Goal: Check status

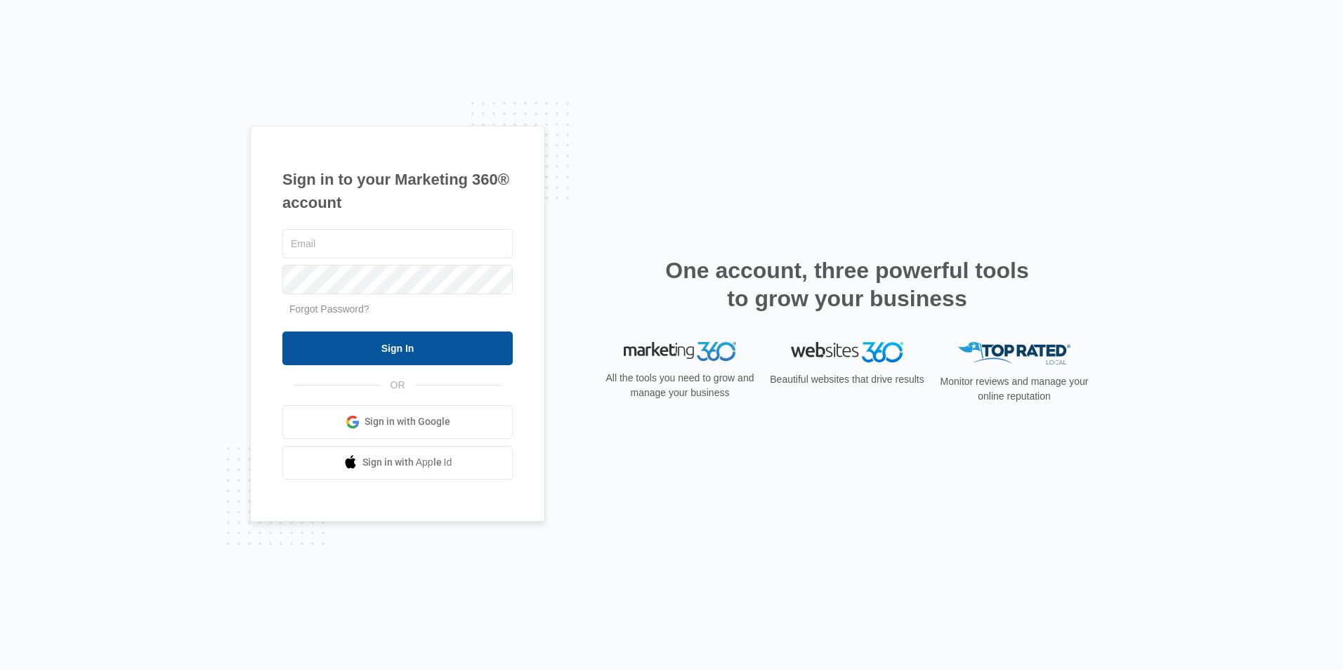
type input "Justice@havencontractingar.com"
click at [502, 355] on input "Sign In" at bounding box center [397, 348] width 230 height 34
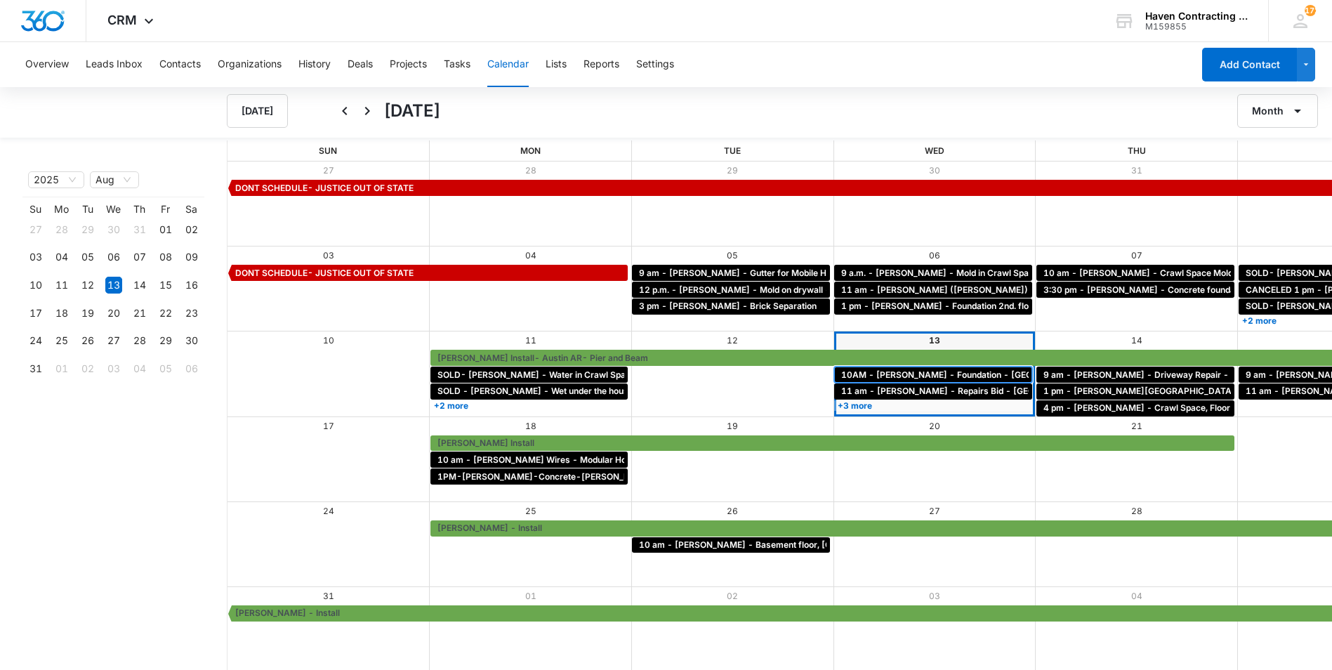
click at [841, 371] on span "10AM - [PERSON_NAME] - Foundation - [GEOGRAPHIC_DATA], [GEOGRAPHIC_DATA]" at bounding box center [1018, 375] width 355 height 13
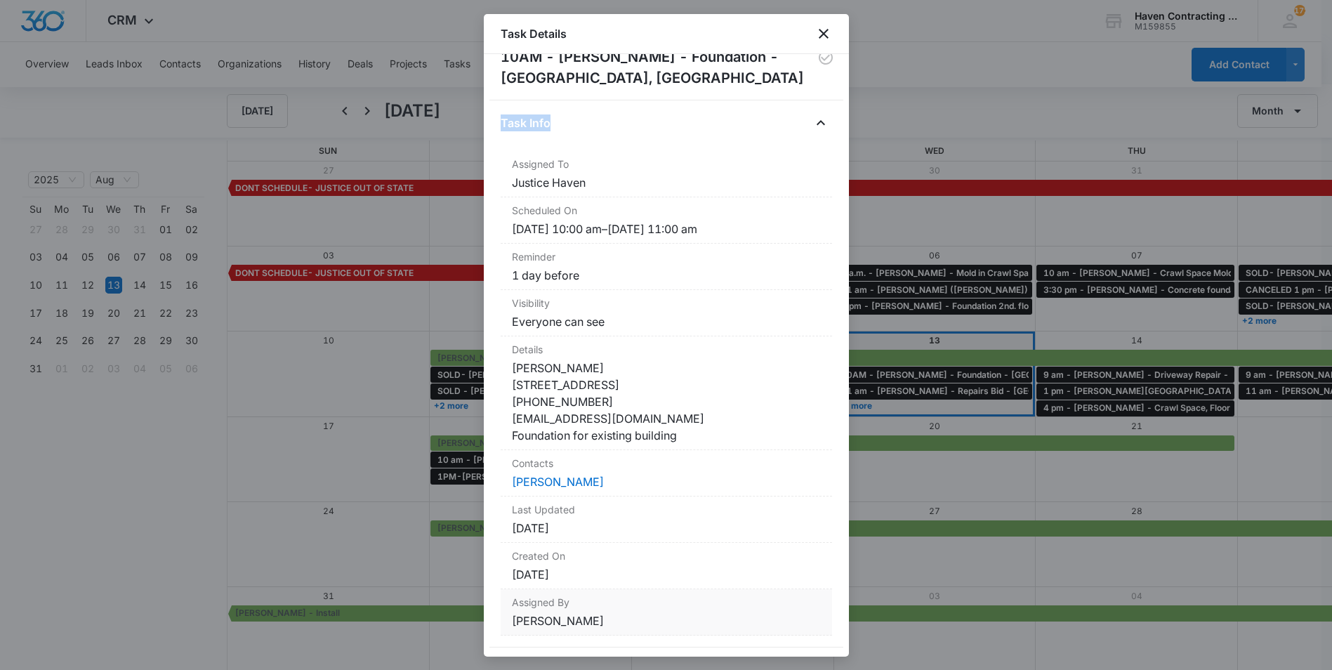
scroll to position [60, 0]
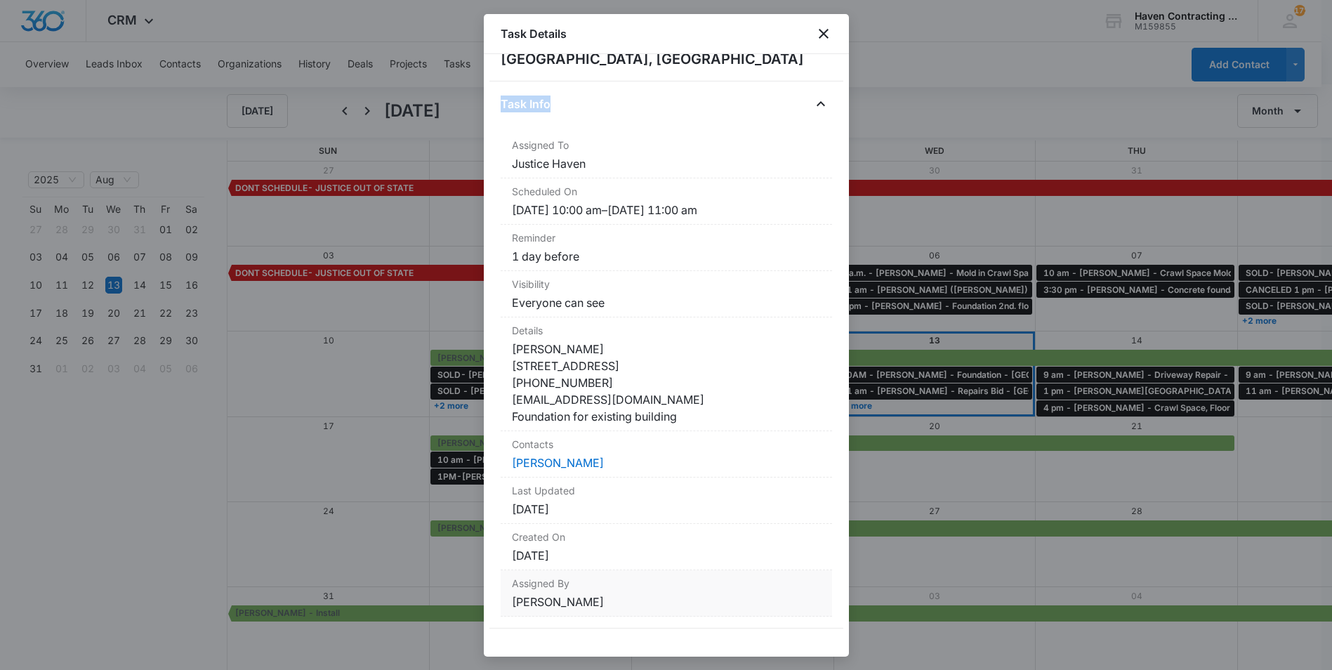
drag, startPoint x: 499, startPoint y: 136, endPoint x: 648, endPoint y: 647, distance: 532.5
click at [648, 647] on div "10AM - [PERSON_NAME] - Foundation - [GEOGRAPHIC_DATA], [GEOGRAPHIC_DATA] Task I…" at bounding box center [666, 355] width 365 height 603
drag, startPoint x: 648, startPoint y: 647, endPoint x: 628, endPoint y: 412, distance: 236.8
click at [325, 538] on div at bounding box center [666, 335] width 1332 height 670
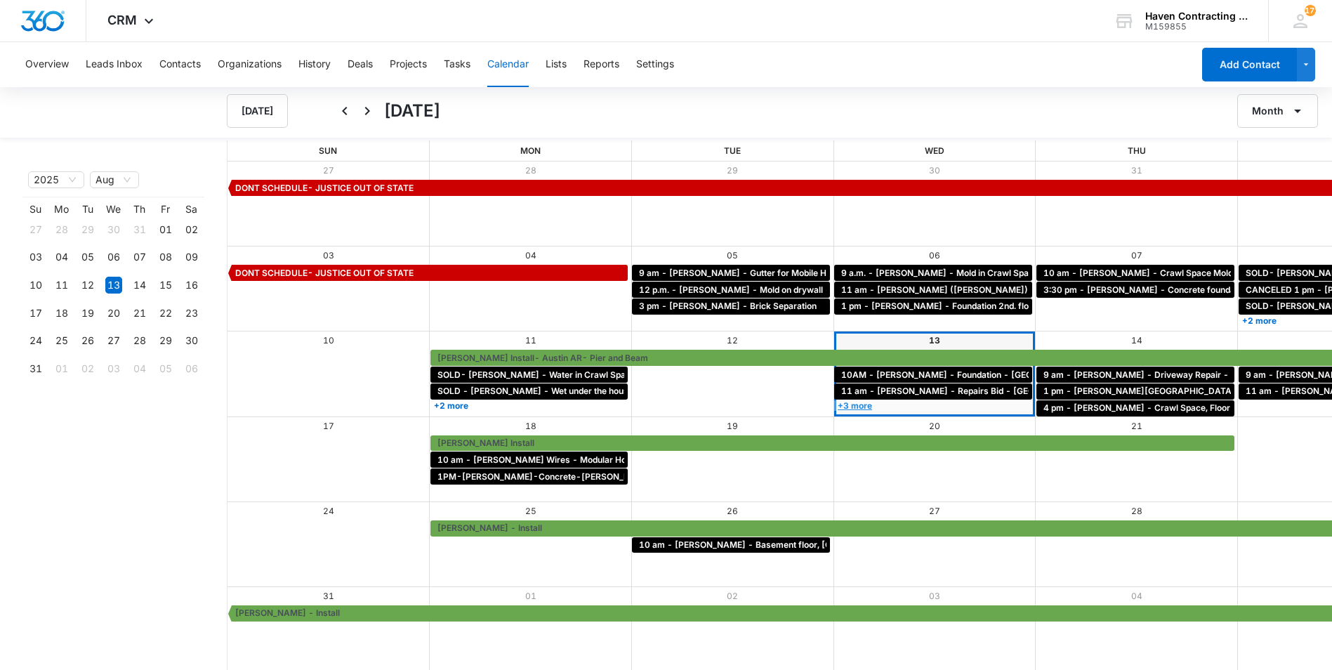
click at [834, 404] on link "+3 more" at bounding box center [933, 405] width 198 height 11
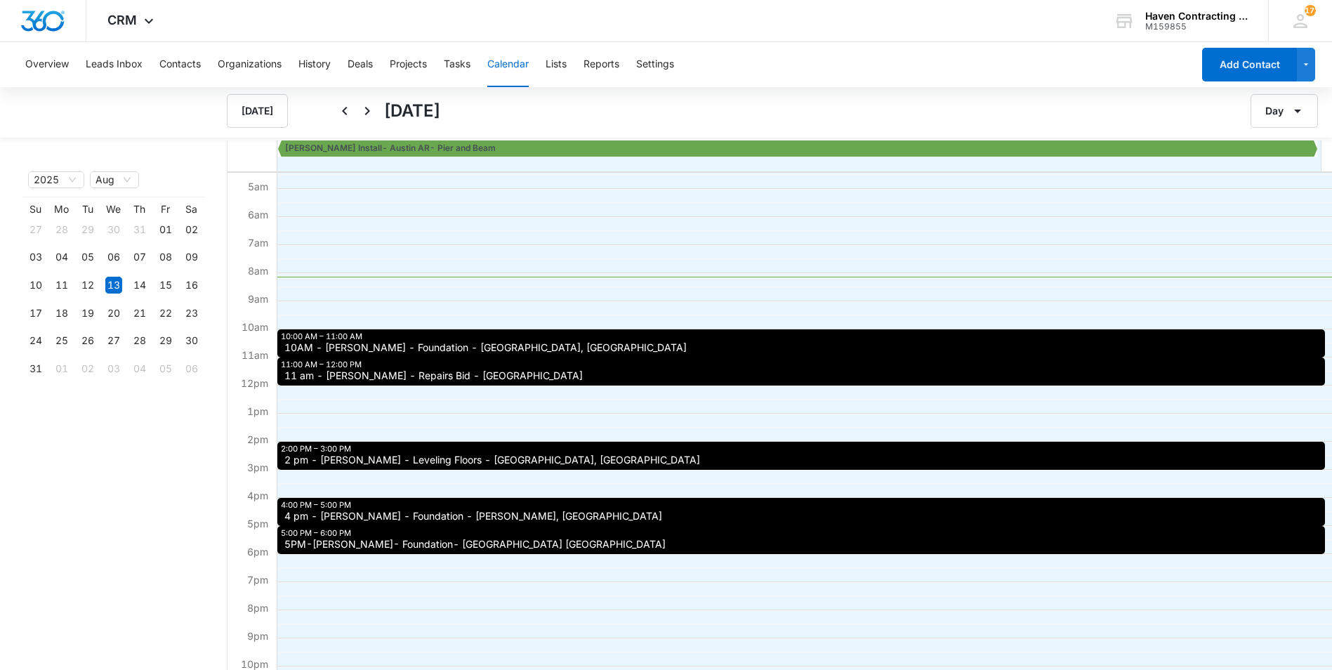
scroll to position [140, 0]
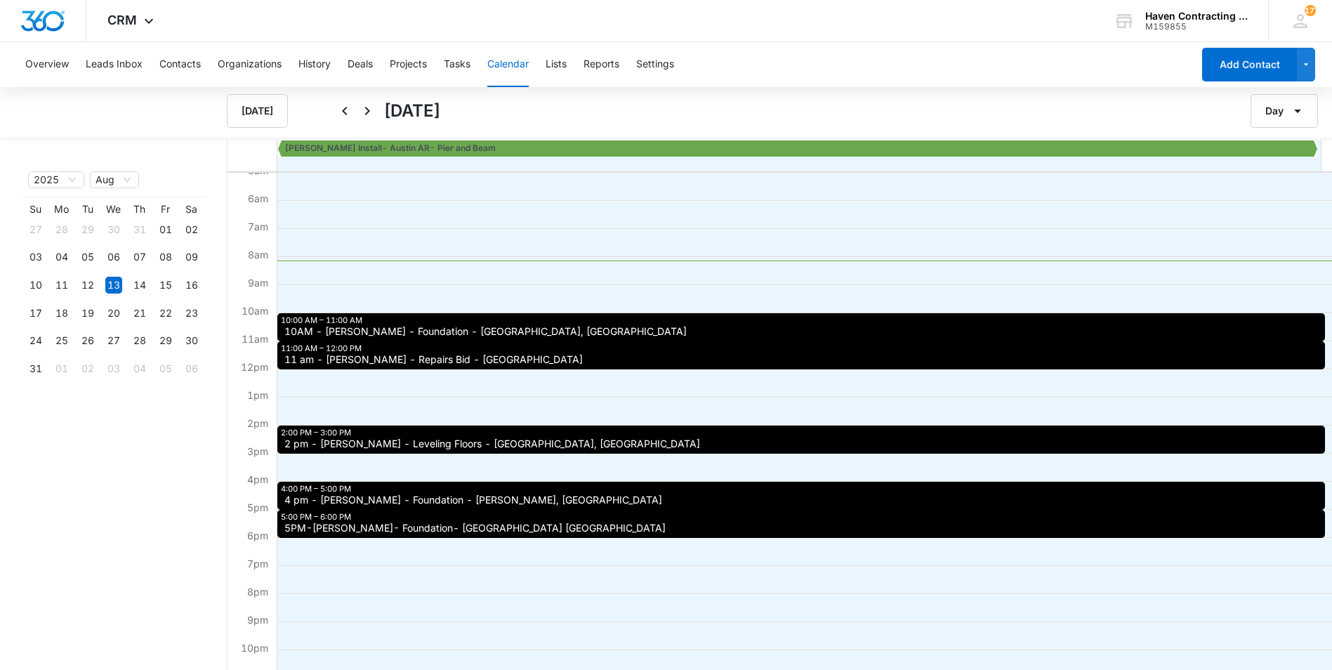
click at [460, 439] on span "2 pm - [PERSON_NAME] - Leveling Floors - [GEOGRAPHIC_DATA], [GEOGRAPHIC_DATA]" at bounding box center [492, 444] width 416 height 10
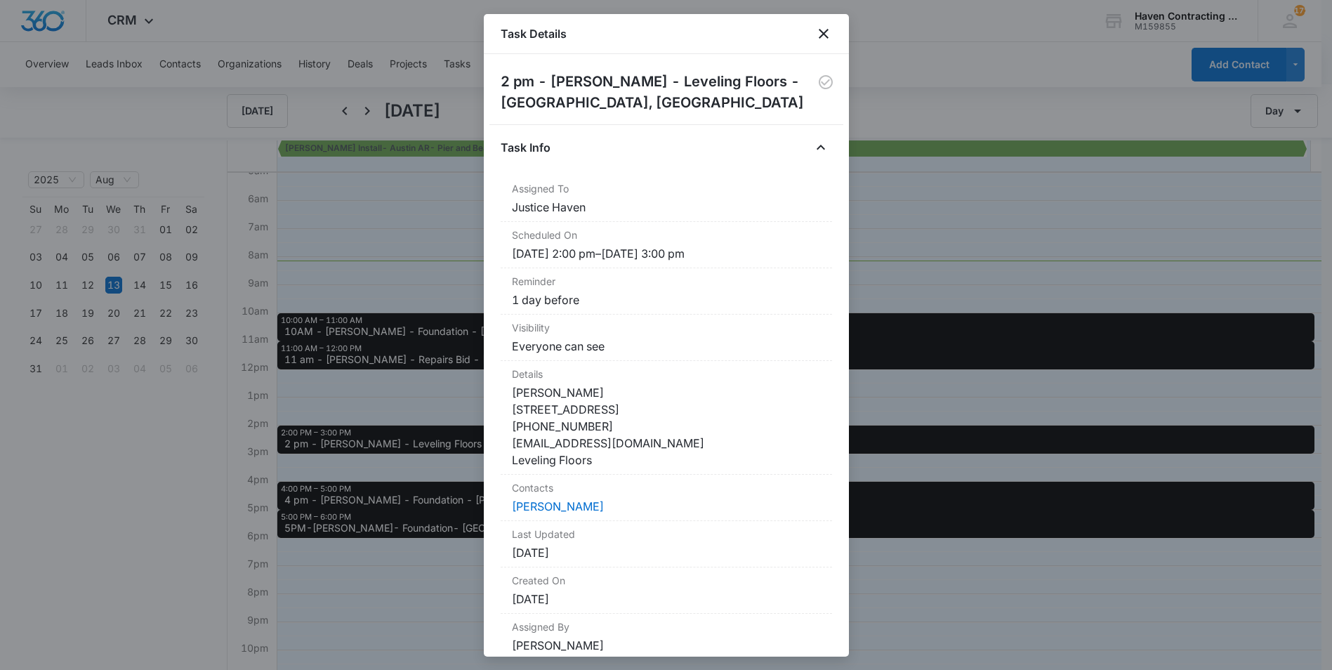
scroll to position [60, 0]
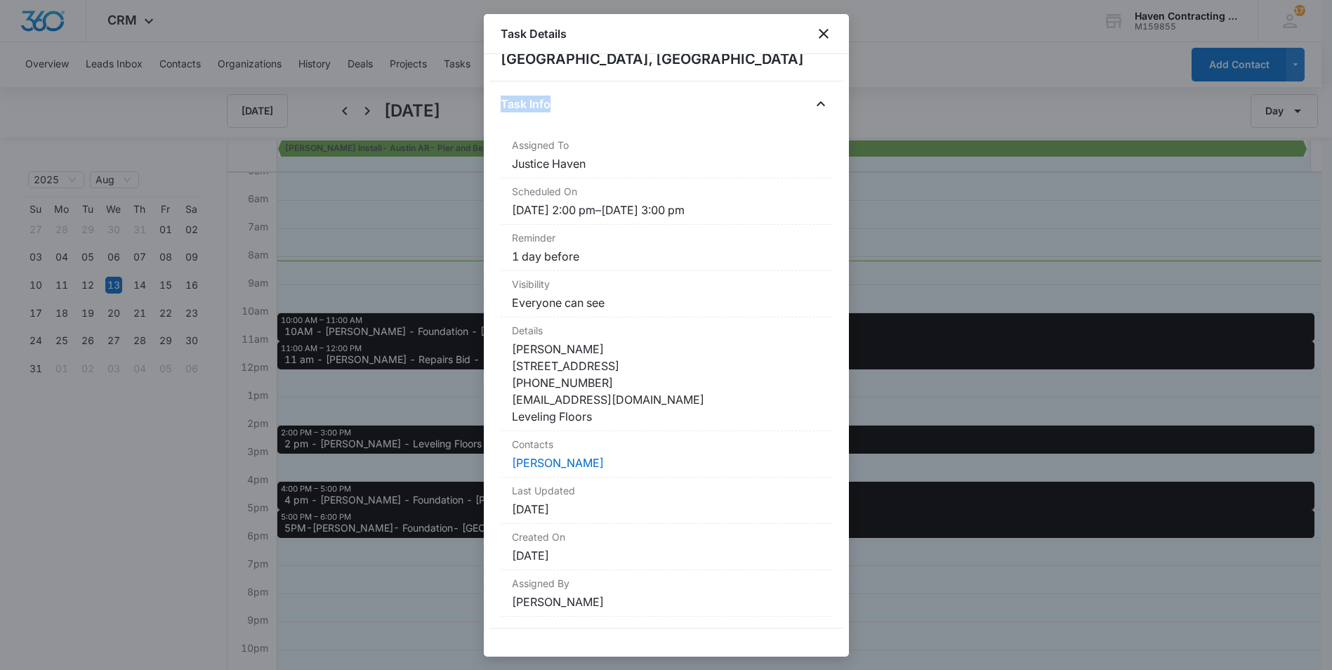
drag, startPoint x: 501, startPoint y: 153, endPoint x: 618, endPoint y: 654, distance: 514.8
click at [618, 654] on div "2 pm - [PERSON_NAME] - Leveling Floors - [GEOGRAPHIC_DATA], [GEOGRAPHIC_DATA] T…" at bounding box center [666, 355] width 365 height 603
drag, startPoint x: 618, startPoint y: 654, endPoint x: 595, endPoint y: 369, distance: 286.0
click at [409, 560] on div at bounding box center [666, 335] width 1332 height 670
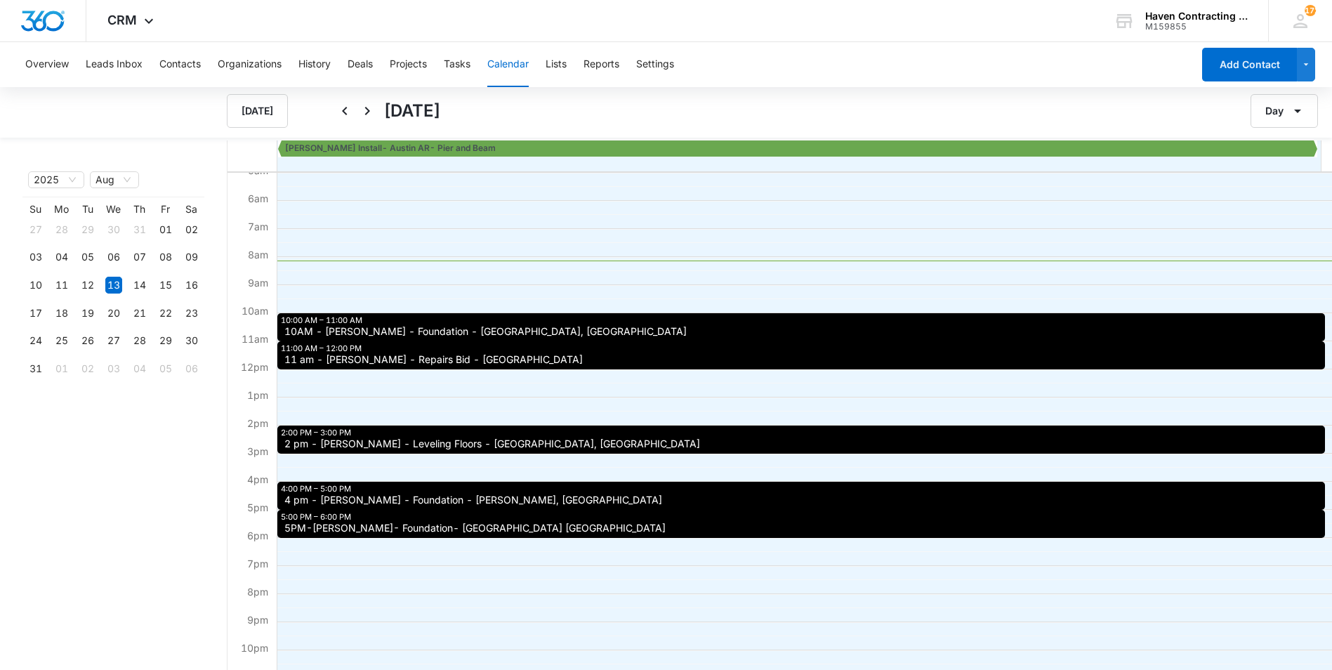
click at [376, 493] on div "4:00 PM – 5:00 PM 4 pm - [PERSON_NAME] - Foundation - [PERSON_NAME], [GEOGRAPHI…" at bounding box center [801, 496] width 1048 height 28
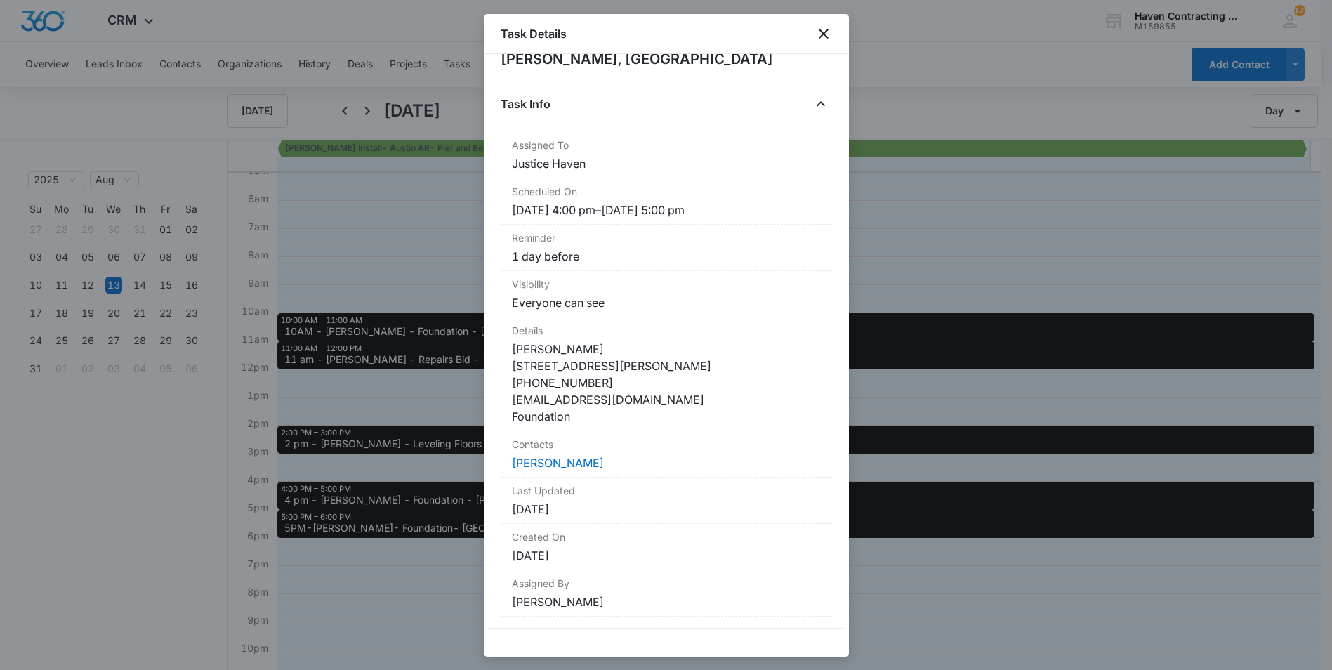
drag, startPoint x: 511, startPoint y: 176, endPoint x: 629, endPoint y: 649, distance: 487.3
click at [629, 649] on div "4 pm - [PERSON_NAME] - Foundation - [PERSON_NAME], [GEOGRAPHIC_DATA] Task Info …" at bounding box center [666, 355] width 365 height 603
drag, startPoint x: 629, startPoint y: 649, endPoint x: 558, endPoint y: 340, distance: 317.0
click at [343, 595] on div at bounding box center [666, 335] width 1332 height 670
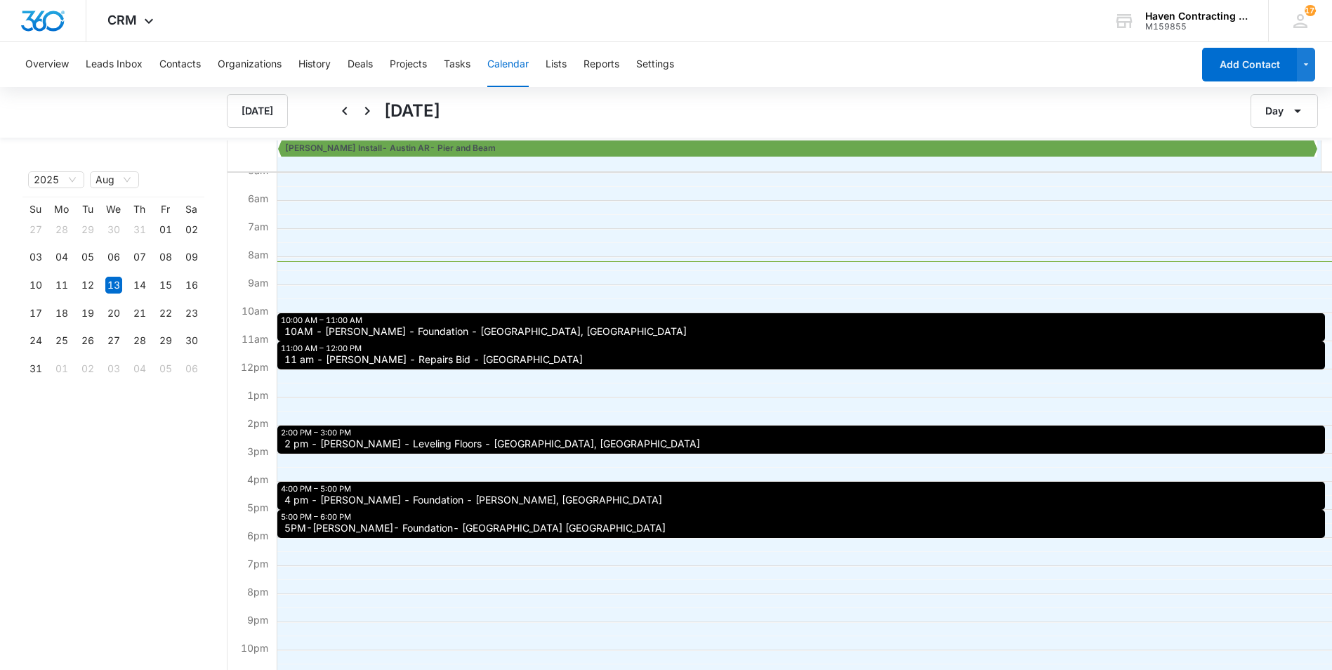
click at [362, 521] on div "5:00 PM – 6:00 PM 5PM-[PERSON_NAME]- Foundation- [GEOGRAPHIC_DATA]" at bounding box center [801, 524] width 1048 height 28
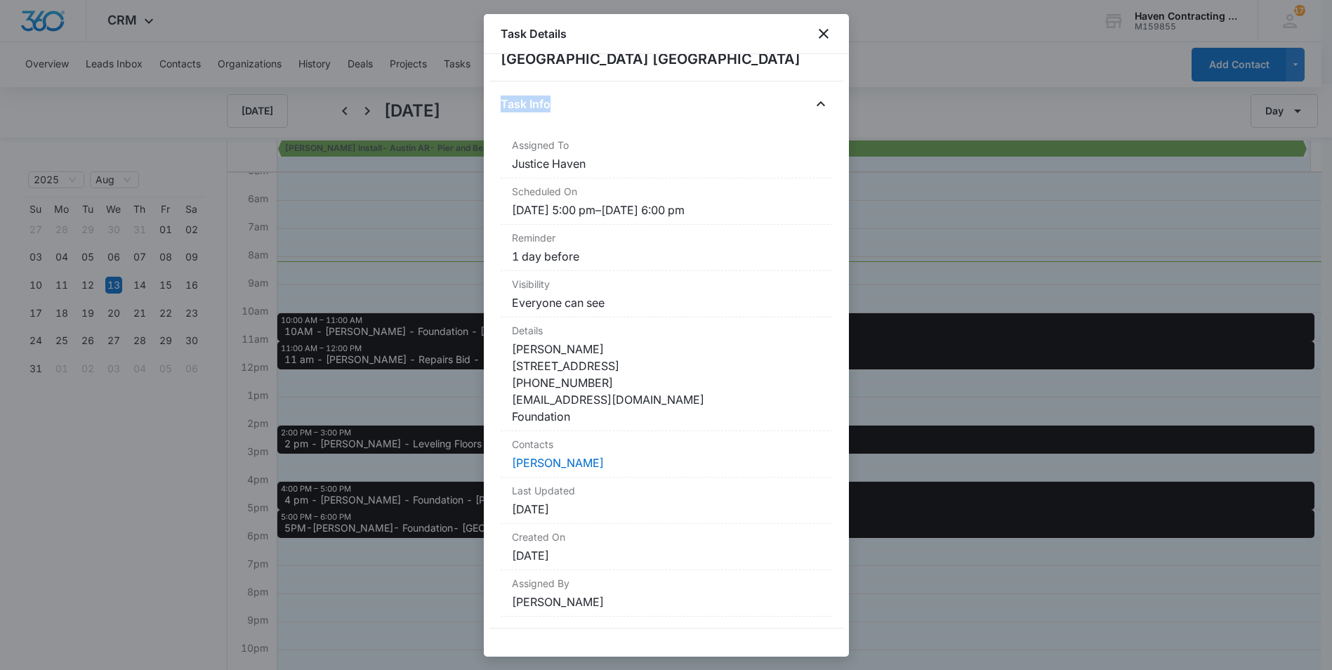
drag, startPoint x: 492, startPoint y: 138, endPoint x: 690, endPoint y: 656, distance: 554.8
click at [690, 656] on div "5PM-[PERSON_NAME]- Foundation- Branson MO Task Info Assigned To Justice Haven S…" at bounding box center [666, 355] width 365 height 603
drag, startPoint x: 690, startPoint y: 656, endPoint x: 616, endPoint y: 369, distance: 296.7
click at [357, 612] on div at bounding box center [666, 335] width 1332 height 670
